Goal: Information Seeking & Learning: Get advice/opinions

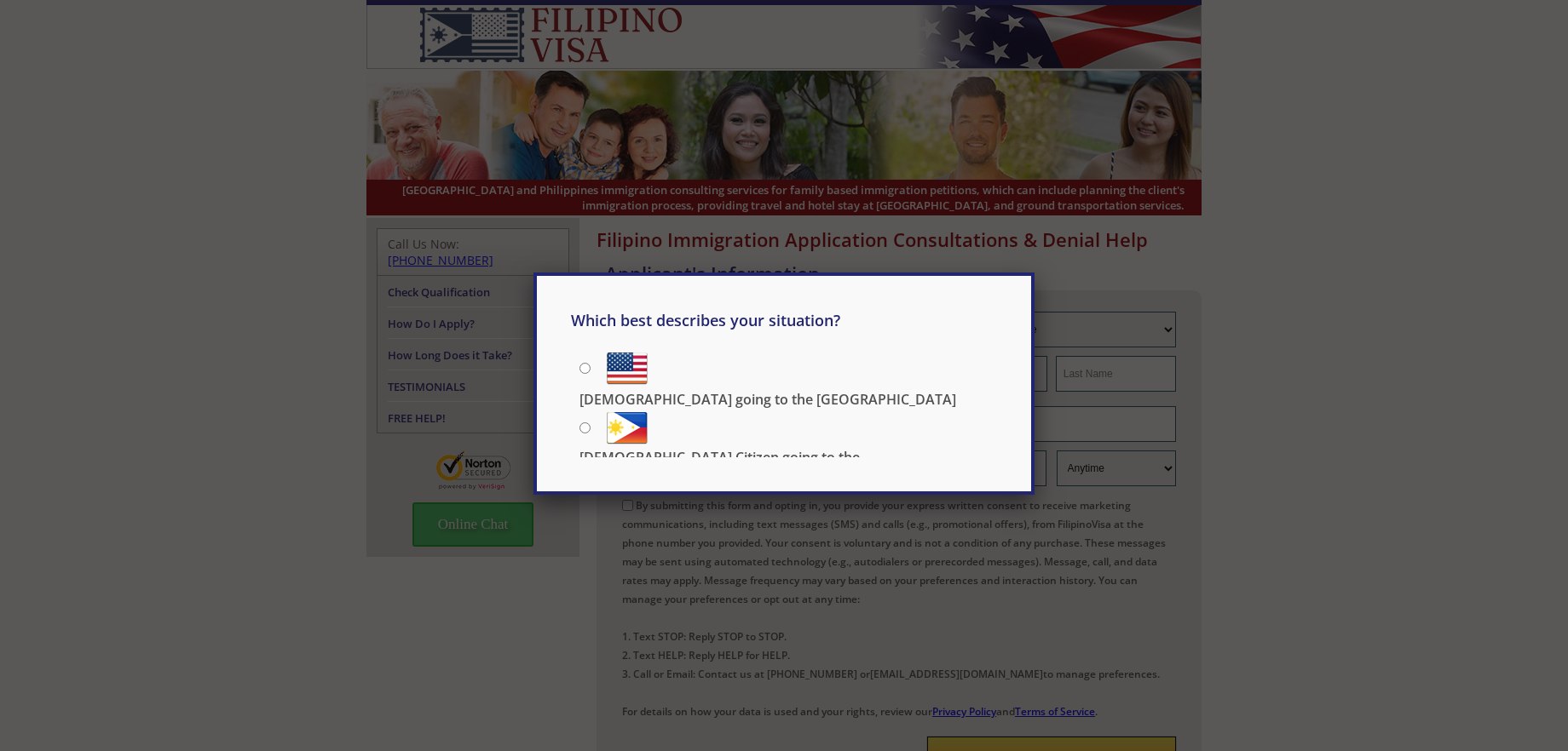
click at [581, 423] on input "[DEMOGRAPHIC_DATA] Citizen going to the [DEMOGRAPHIC_DATA]" at bounding box center [584, 428] width 11 height 11
radio input "true"
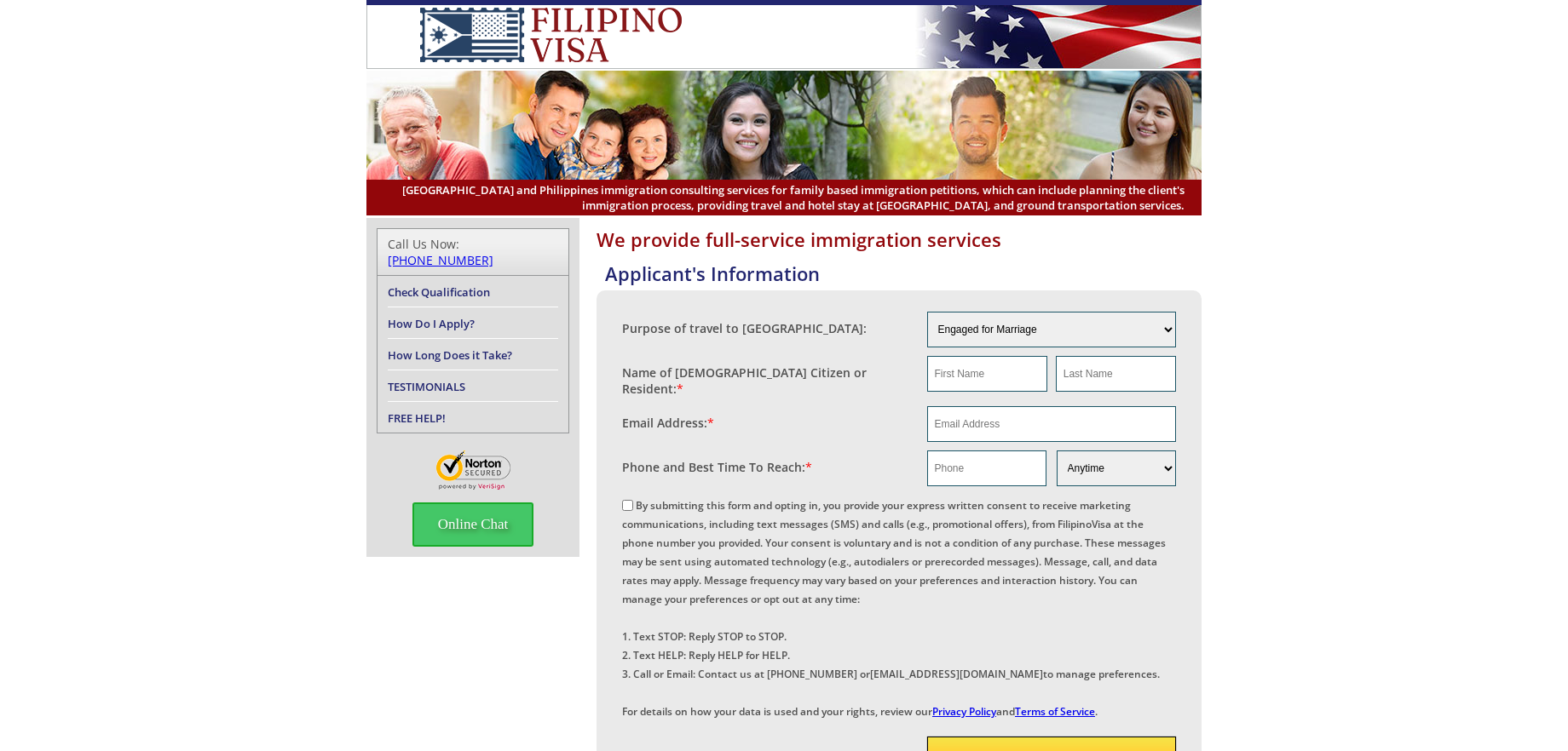
click at [464, 370] on li "TESTIMONIALS" at bounding box center [473, 386] width 170 height 31
click at [435, 379] on link "TESTIMONIALS" at bounding box center [426, 387] width 77 height 16
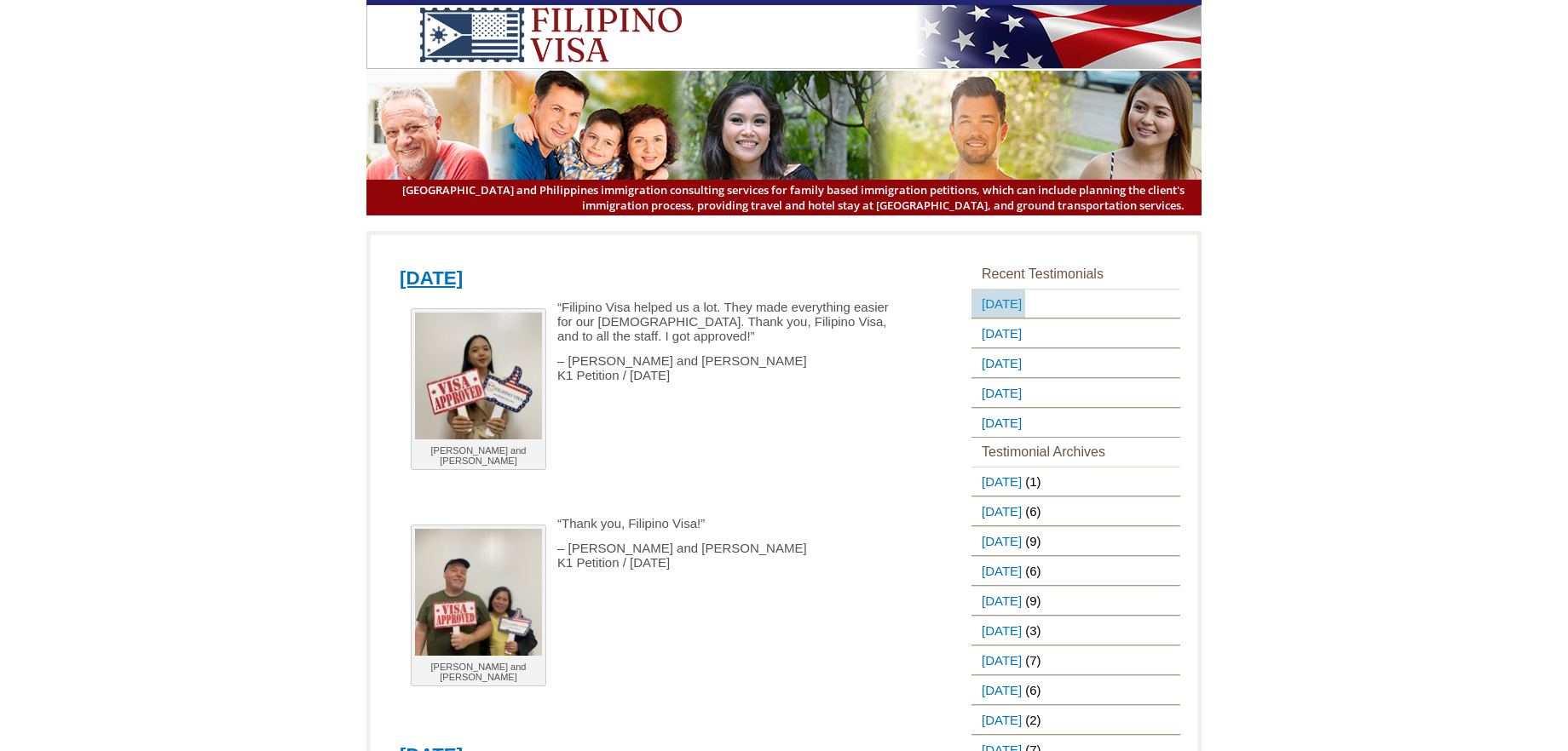
click at [1025, 292] on link "September 23, 2025" at bounding box center [997, 304] width 54 height 28
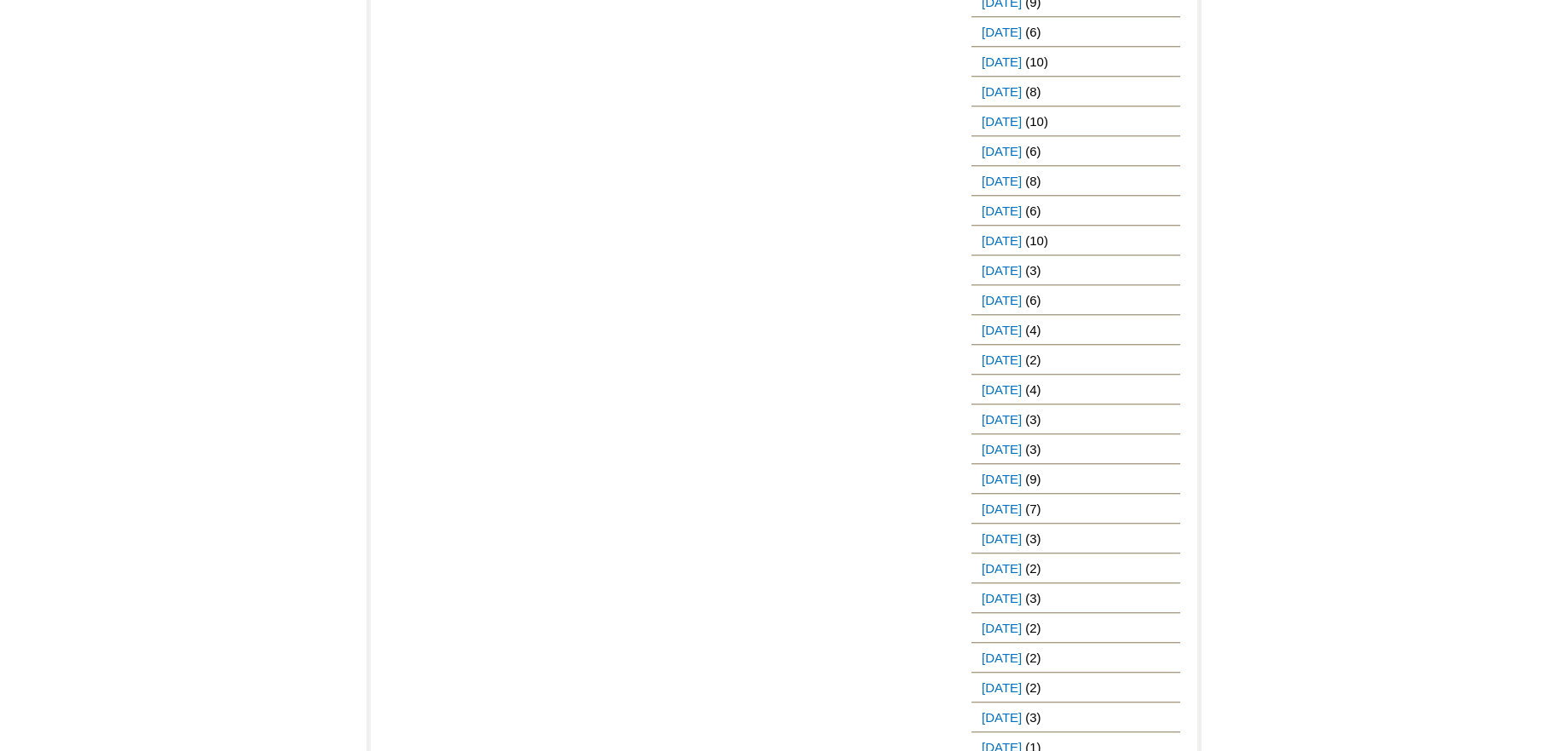
scroll to position [997, 0]
